Goal: Navigation & Orientation: Find specific page/section

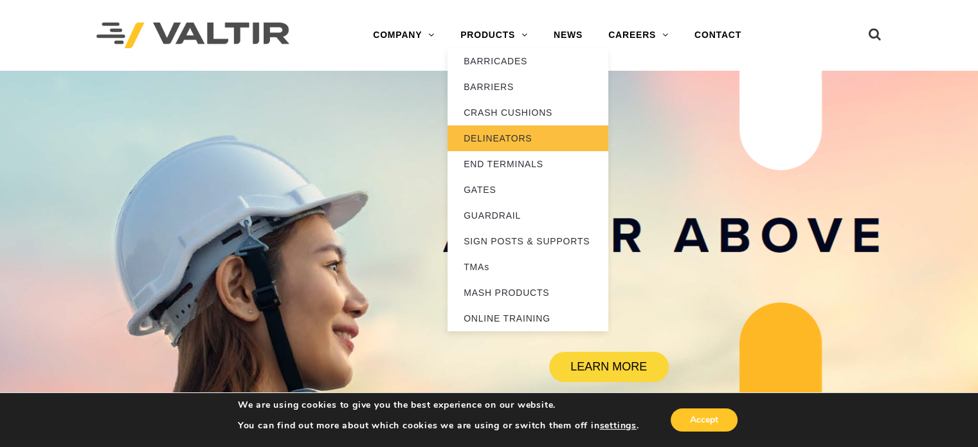
click at [487, 140] on link "DELINEATORS" at bounding box center [528, 138] width 161 height 26
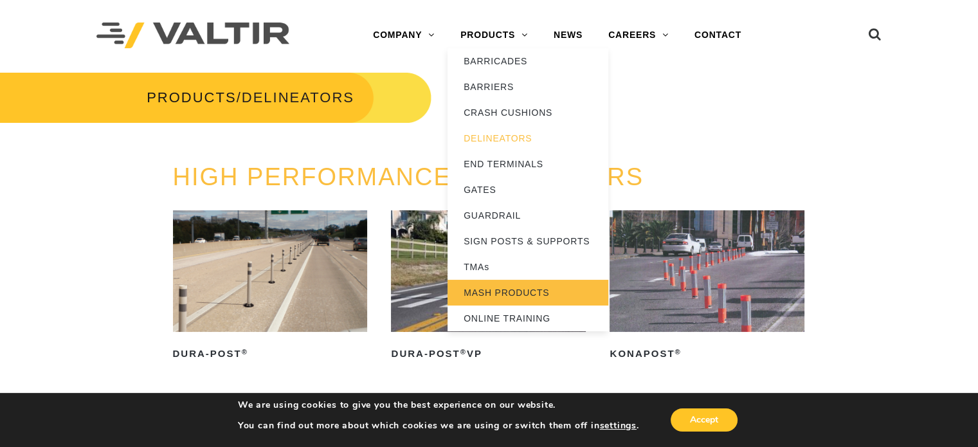
click at [489, 289] on link "MASH PRODUCTS" at bounding box center [528, 293] width 161 height 26
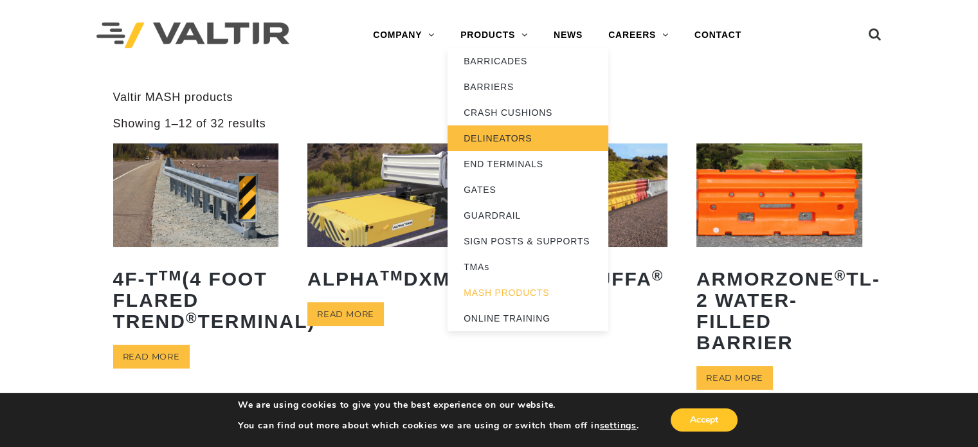
click at [494, 139] on link "DELINEATORS" at bounding box center [528, 138] width 161 height 26
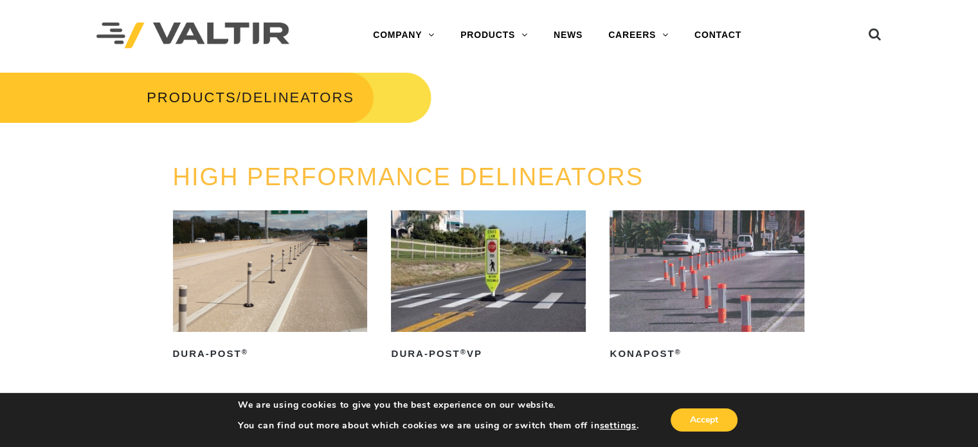
click at [252, 306] on img at bounding box center [270, 271] width 195 height 122
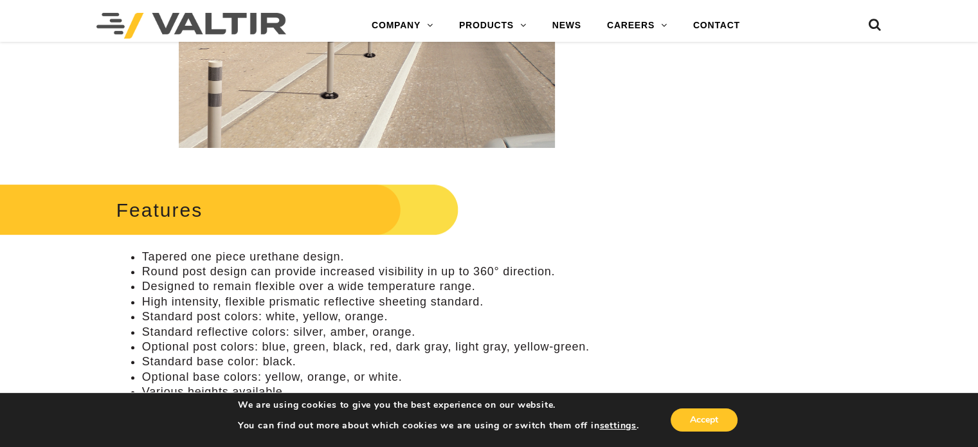
scroll to position [46, 0]
